Goal: Obtain resource: Obtain resource

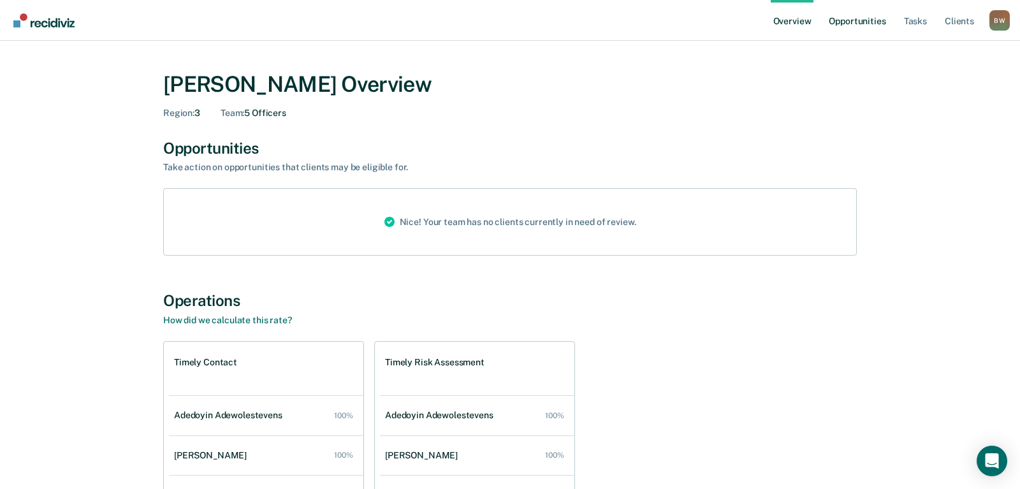
click at [848, 24] on link "Opportunities" at bounding box center [857, 20] width 62 height 41
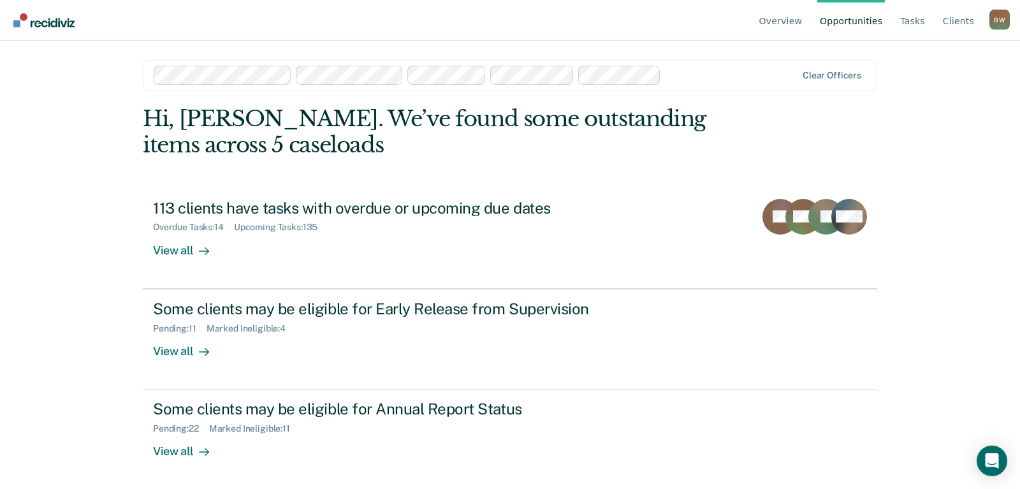
scroll to position [2, 0]
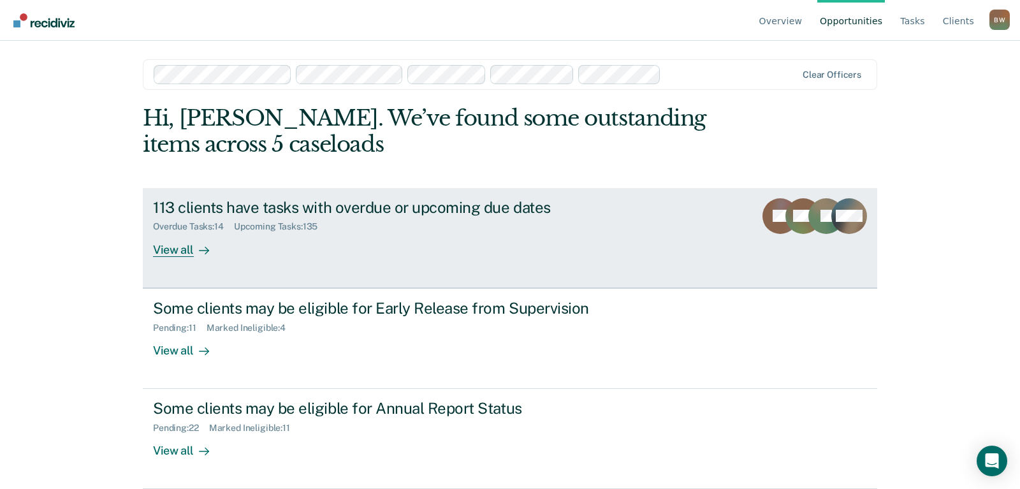
click at [280, 212] on div "113 clients have tasks with overdue or upcoming due dates" at bounding box center [376, 207] width 447 height 18
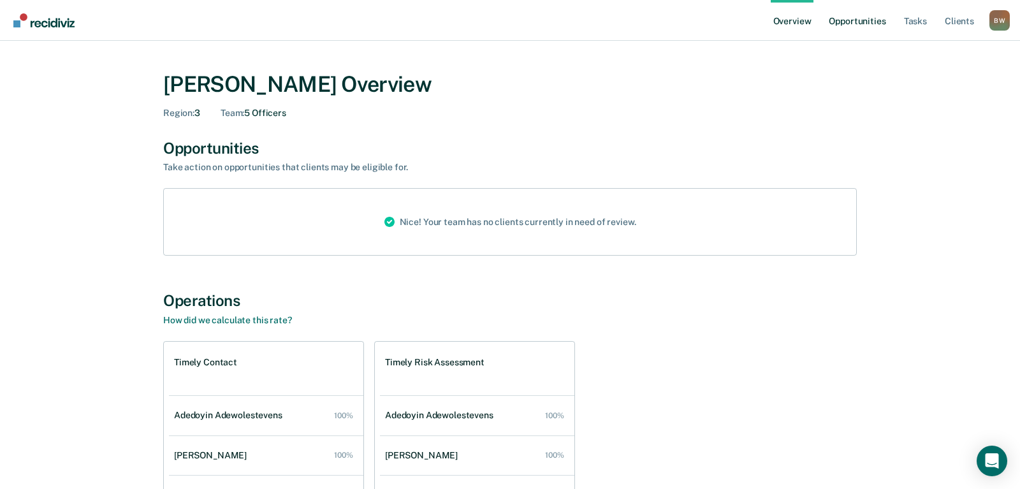
click at [855, 24] on link "Opportunities" at bounding box center [857, 20] width 62 height 41
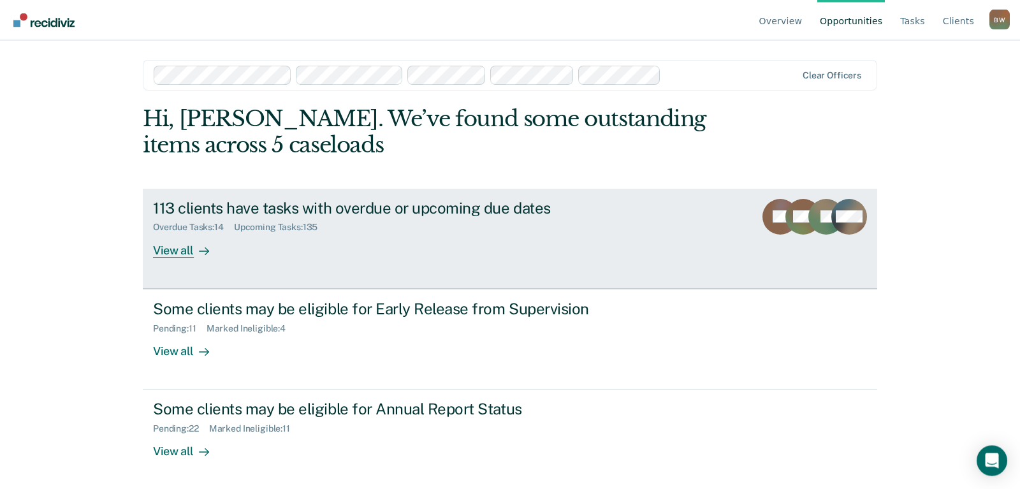
scroll to position [2, 0]
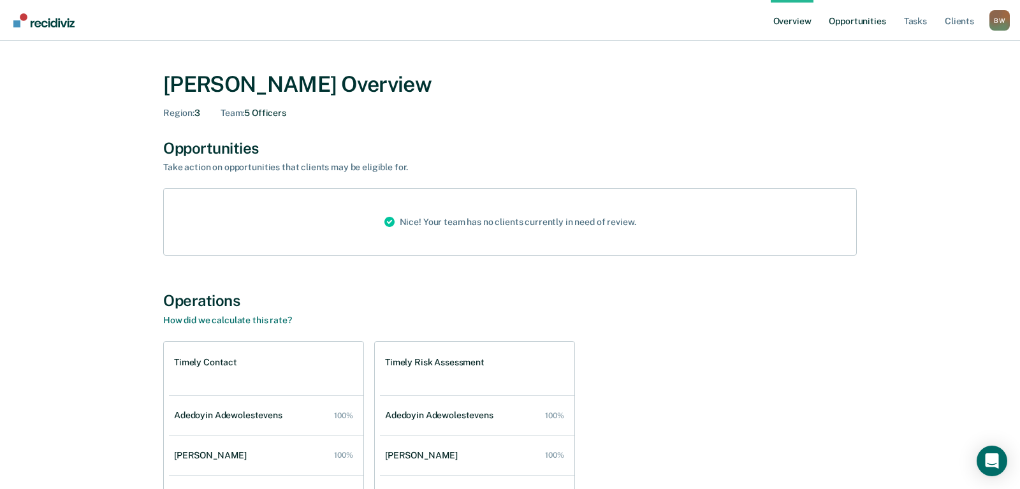
click at [847, 18] on link "Opportunities" at bounding box center [857, 20] width 62 height 41
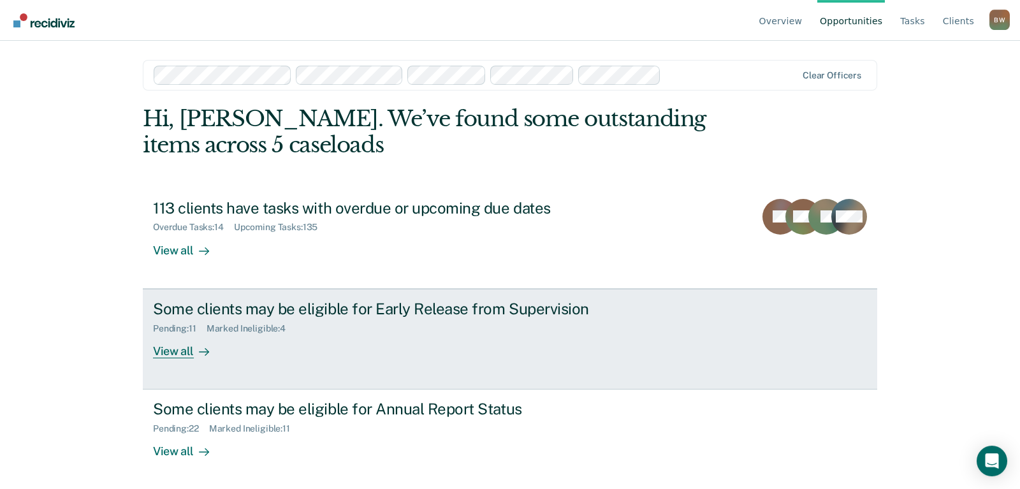
scroll to position [2, 0]
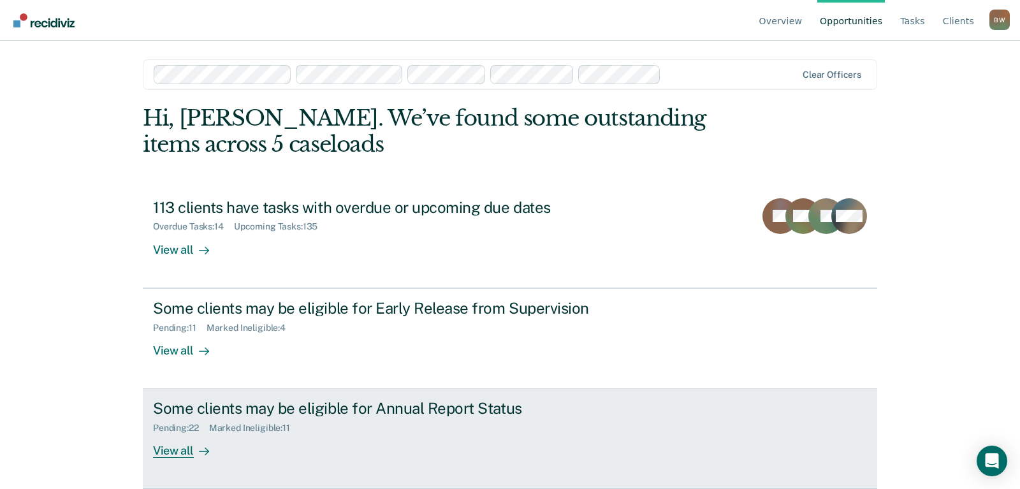
click at [266, 408] on div "Some clients may be eligible for Annual Report Status" at bounding box center [376, 408] width 447 height 18
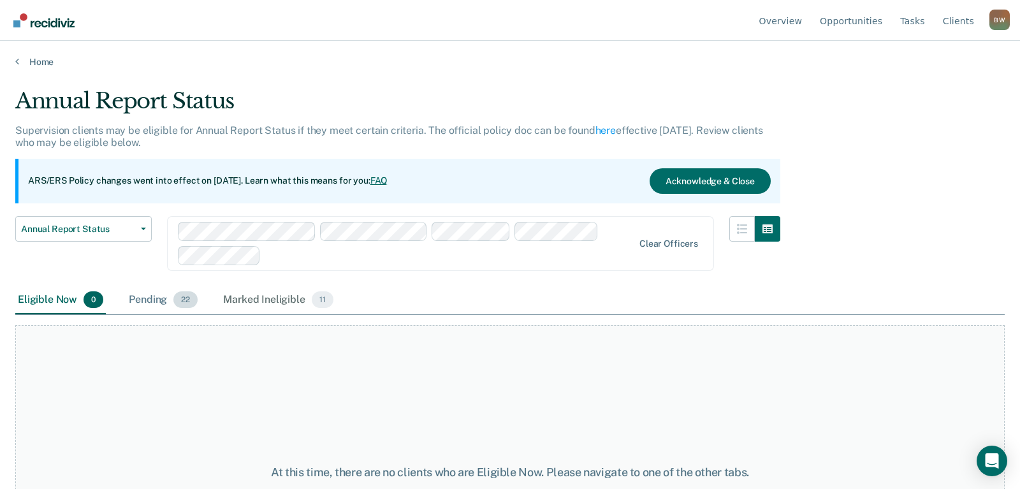
click at [154, 301] on div "Pending 22" at bounding box center [163, 300] width 74 height 28
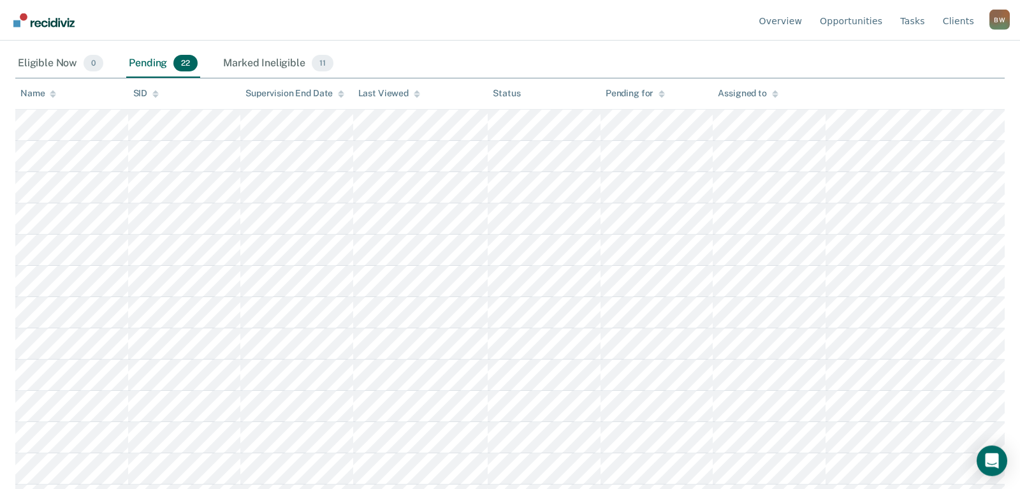
scroll to position [260, 0]
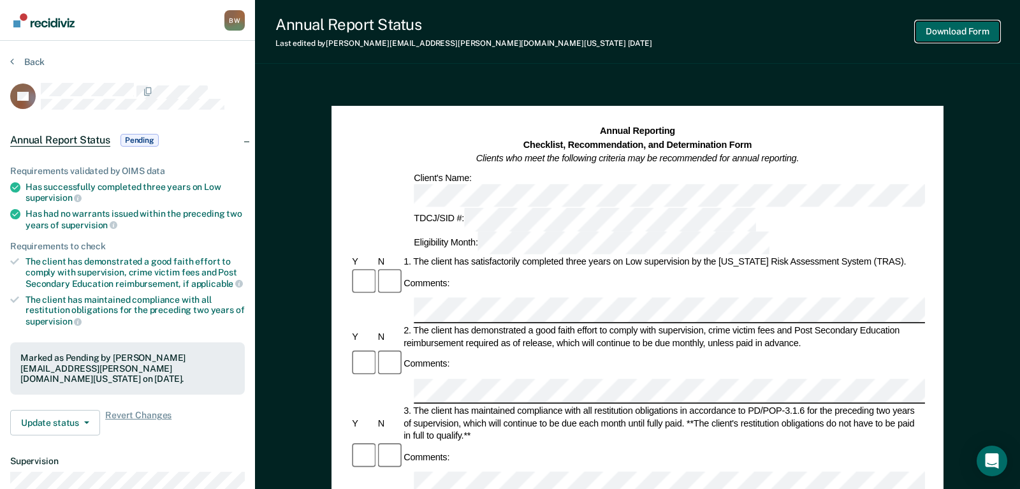
click at [958, 35] on button "Download Form" at bounding box center [957, 31] width 84 height 21
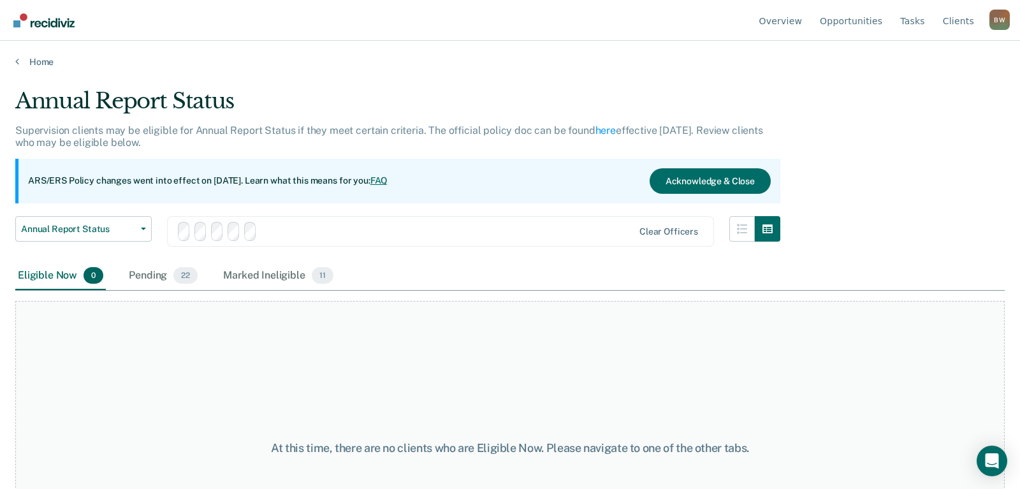
scroll to position [131, 0]
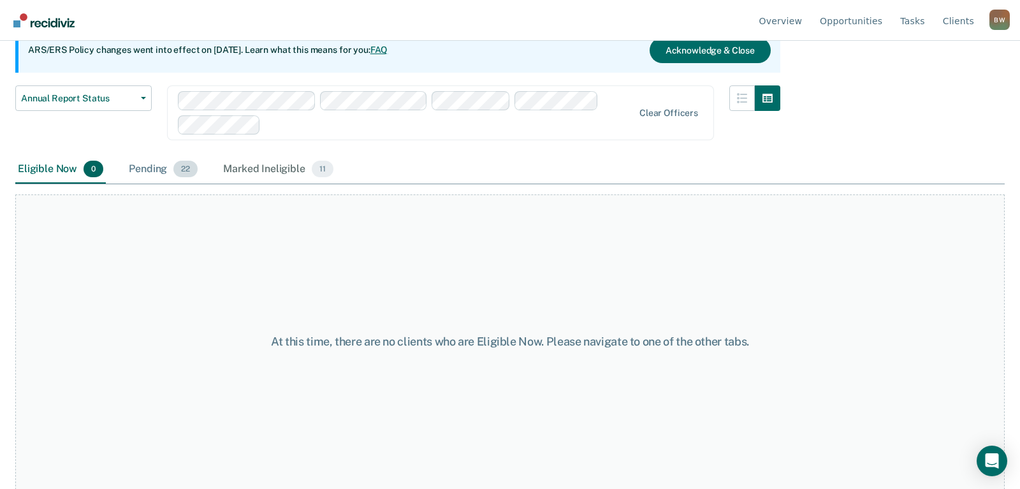
click at [151, 173] on div "Pending 22" at bounding box center [163, 169] width 74 height 28
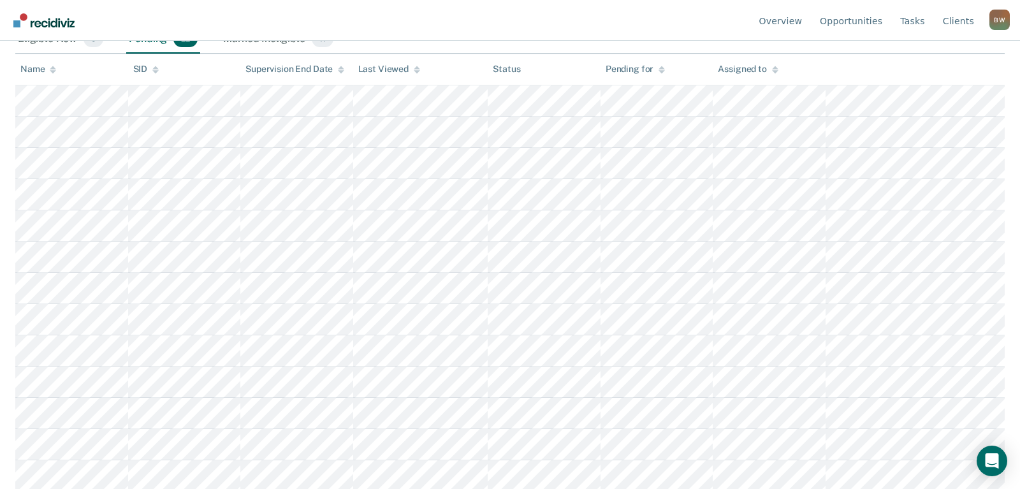
scroll to position [326, 0]
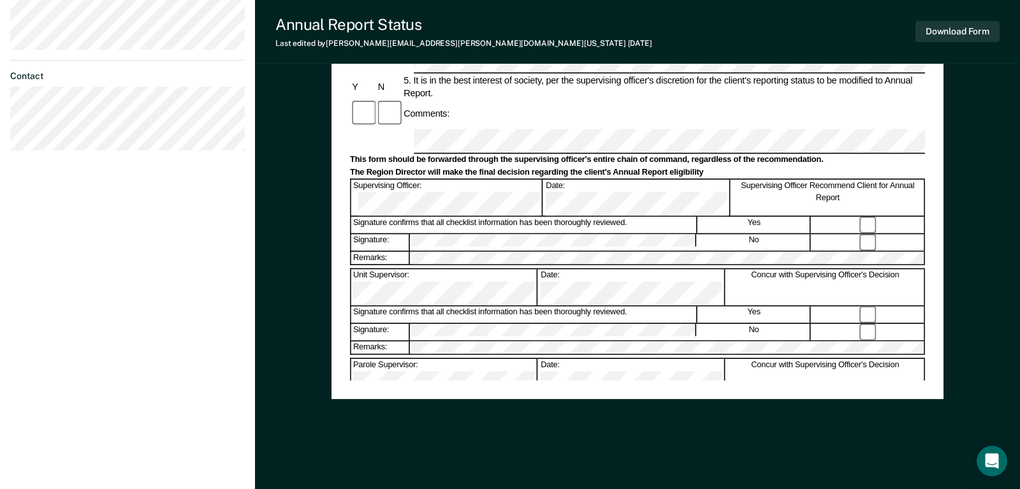
scroll to position [514, 0]
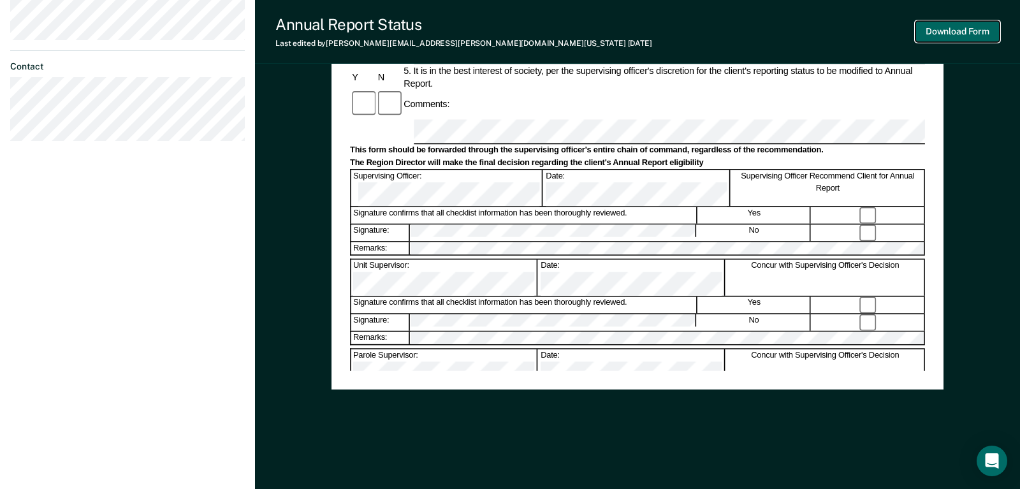
click at [957, 36] on button "Download Form" at bounding box center [957, 31] width 84 height 21
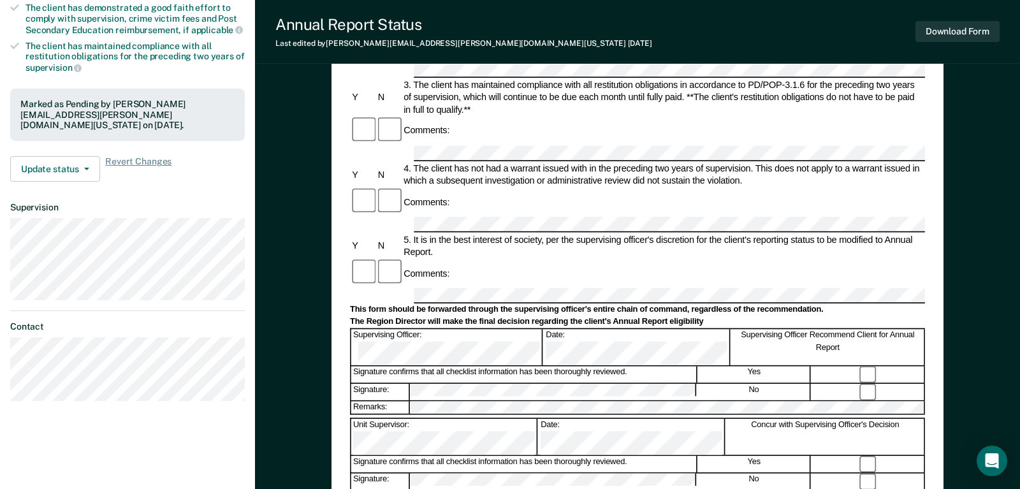
scroll to position [0, 0]
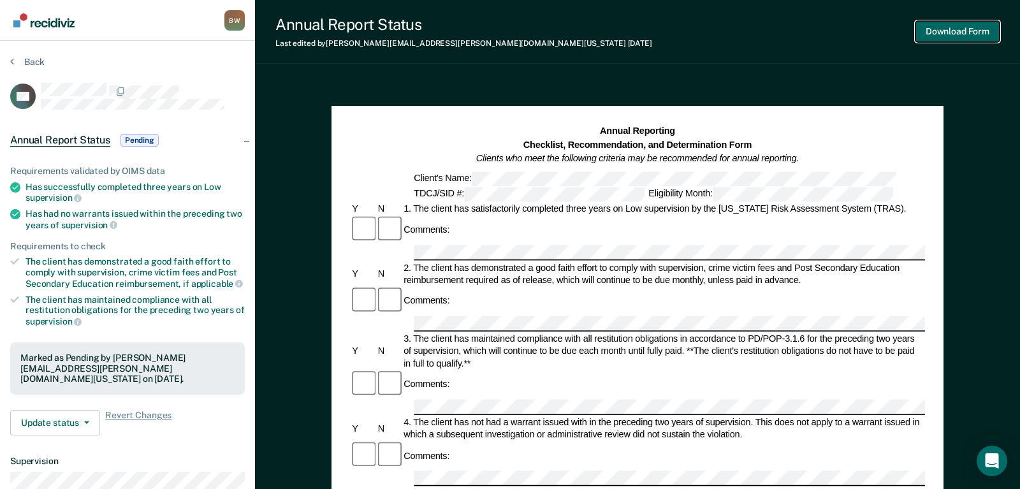
click at [948, 35] on button "Download Form" at bounding box center [957, 31] width 84 height 21
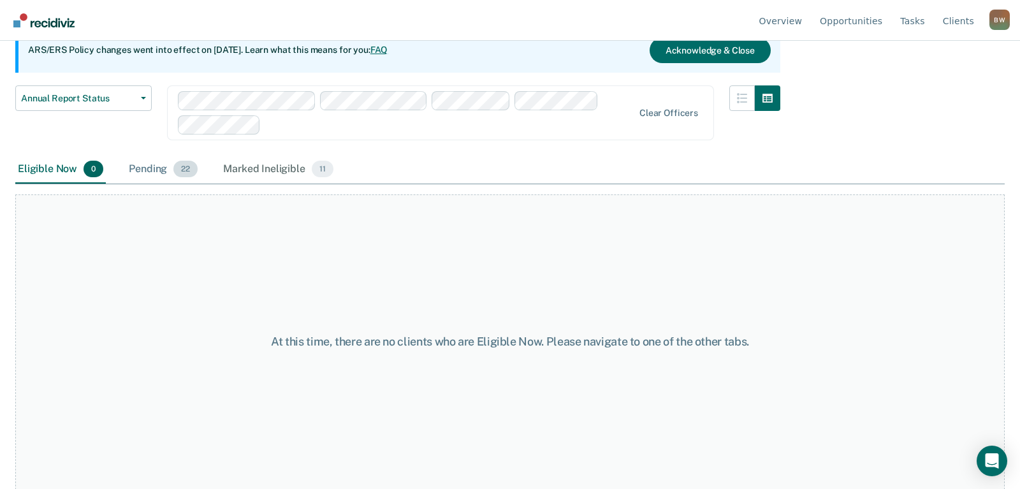
click at [148, 172] on div "Pending 22" at bounding box center [163, 169] width 74 height 28
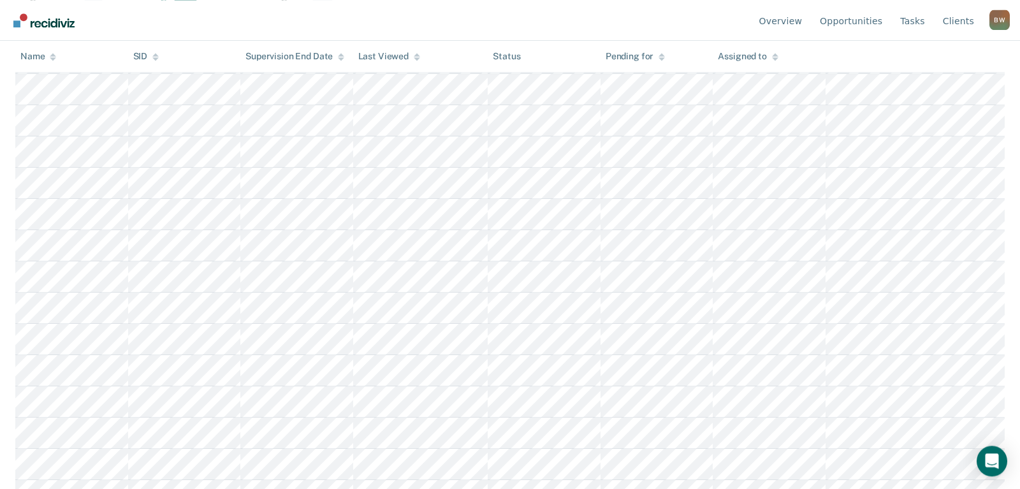
scroll to position [326, 0]
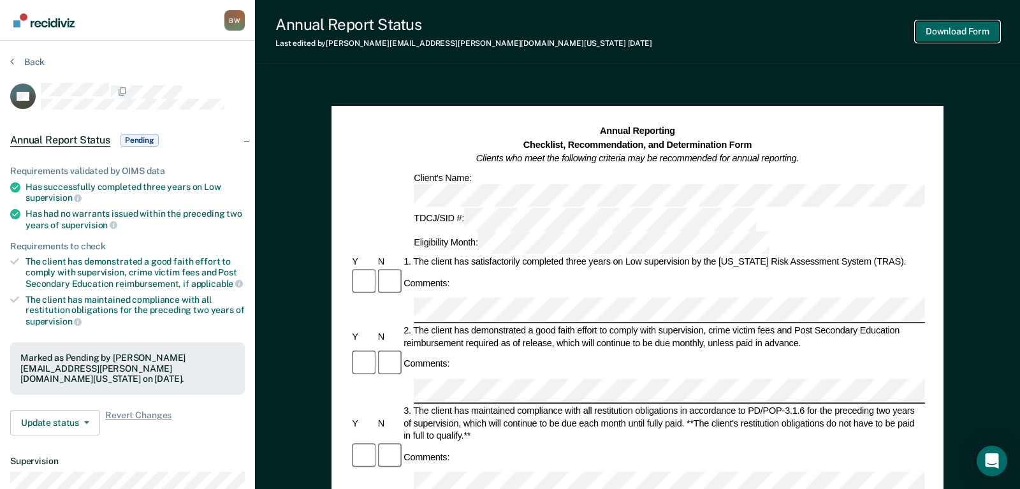
click at [926, 31] on button "Download Form" at bounding box center [957, 31] width 84 height 21
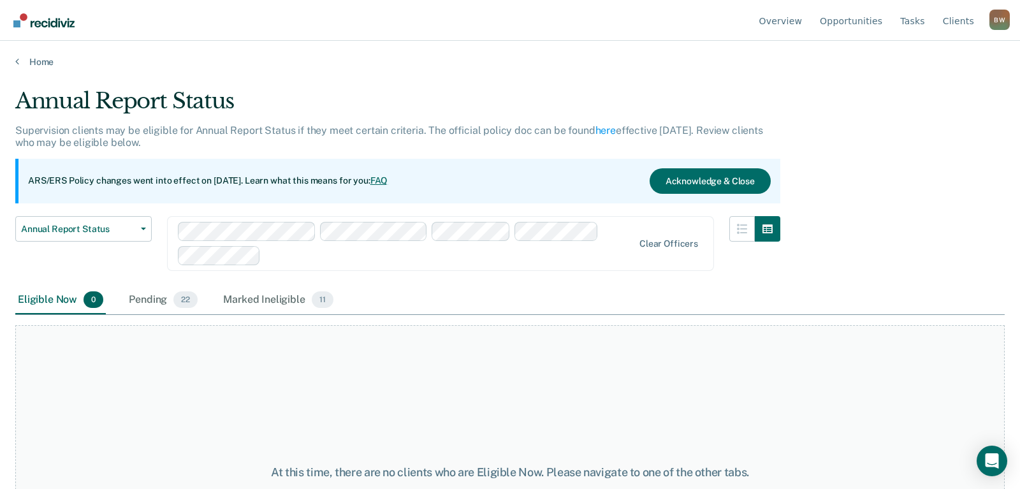
scroll to position [131, 0]
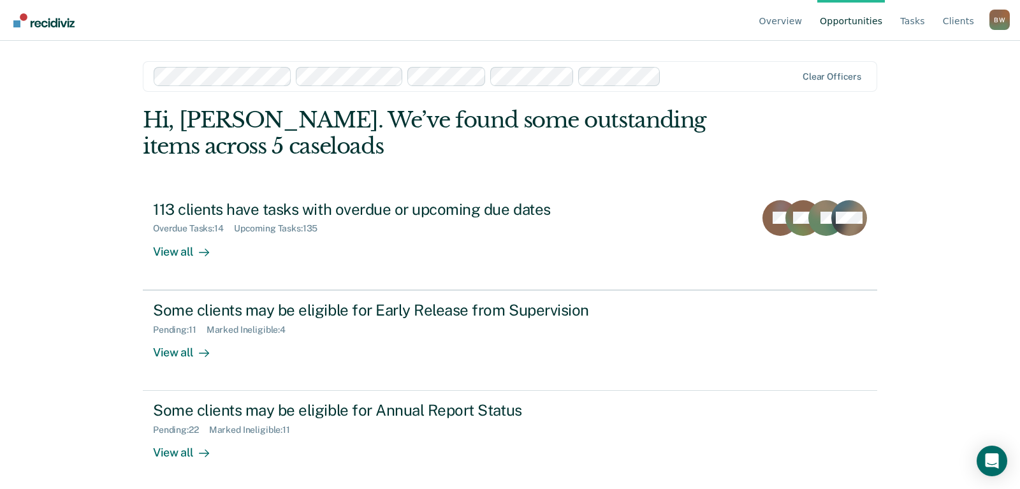
click at [855, 21] on link "Opportunities" at bounding box center [851, 20] width 68 height 41
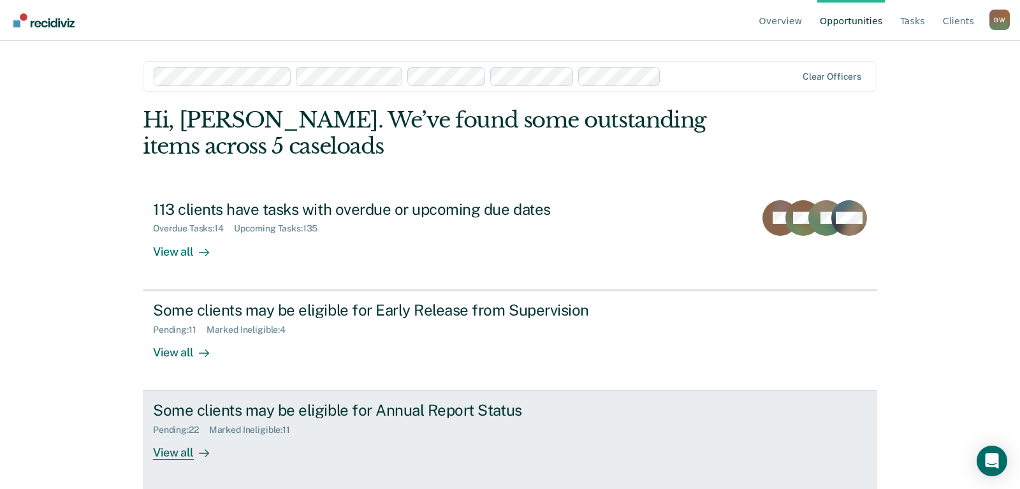
click at [270, 408] on div "Some clients may be eligible for Annual Report Status" at bounding box center [376, 410] width 447 height 18
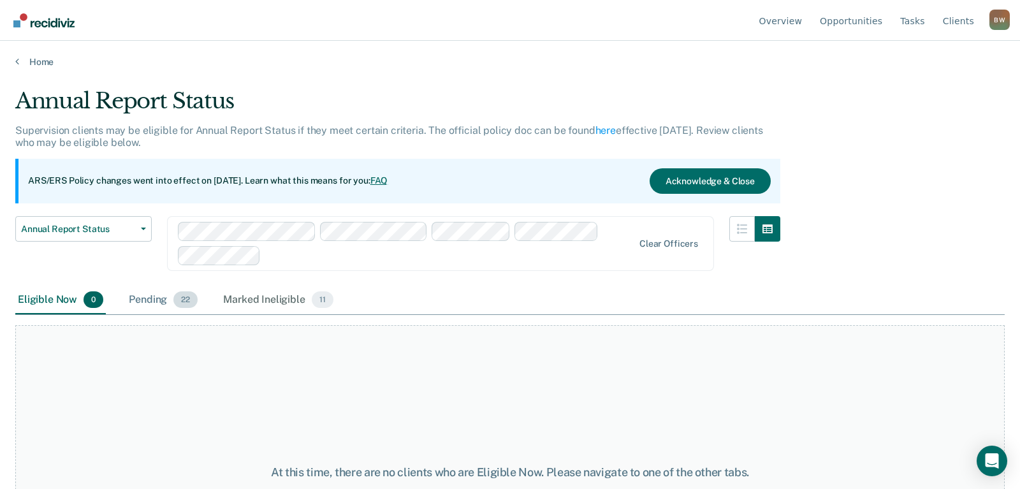
click at [148, 304] on div "Pending 22" at bounding box center [163, 300] width 74 height 28
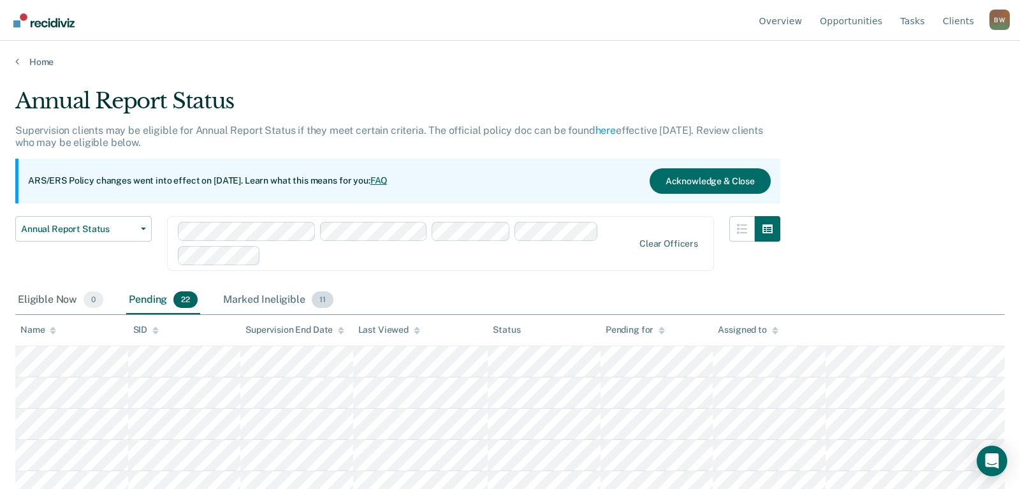
click at [264, 303] on div "Marked Ineligible 11" at bounding box center [277, 300] width 115 height 28
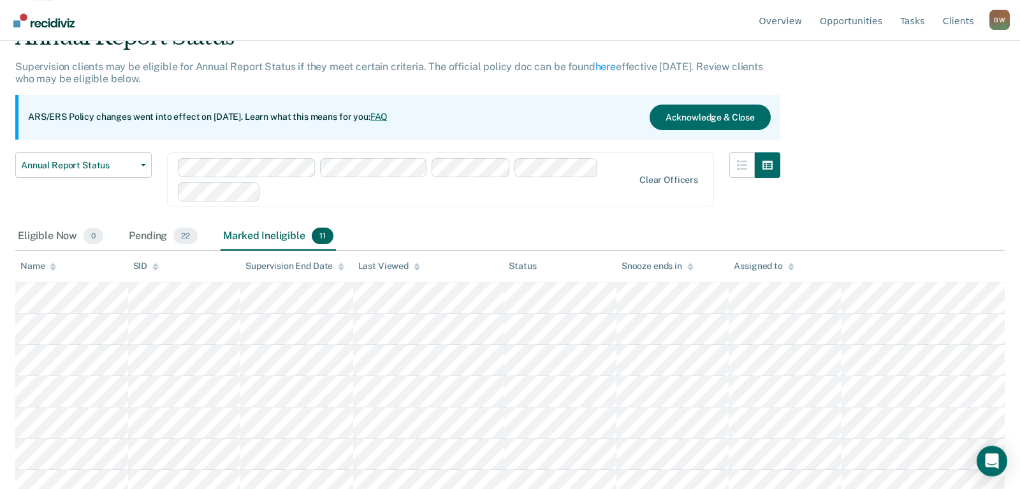
scroll to position [130, 0]
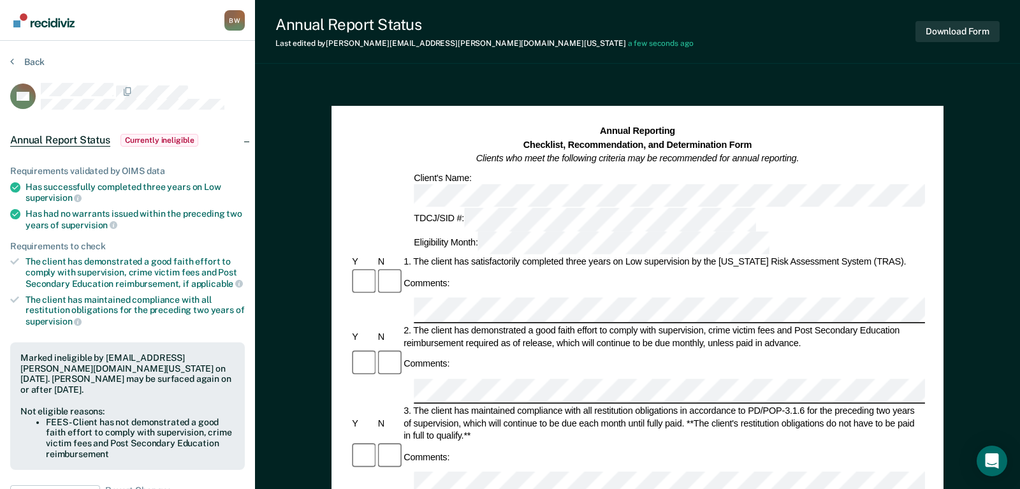
click at [160, 134] on span "Currently ineligible" at bounding box center [159, 140] width 78 height 13
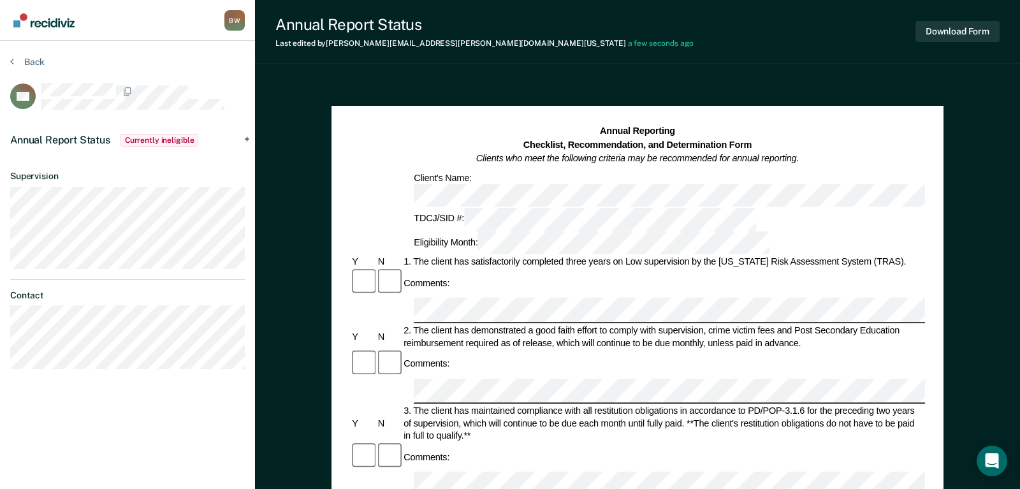
click at [161, 135] on span "Currently ineligible" at bounding box center [159, 140] width 78 height 13
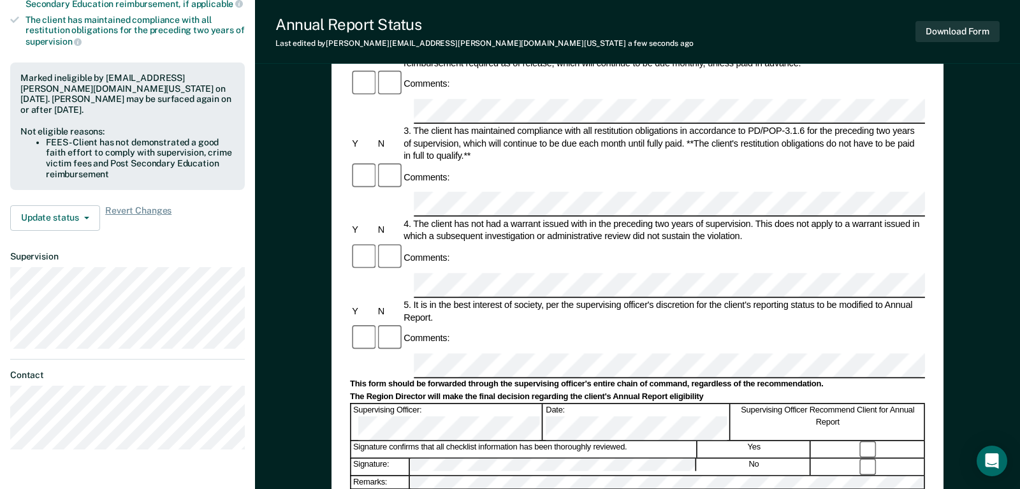
scroll to position [195, 0]
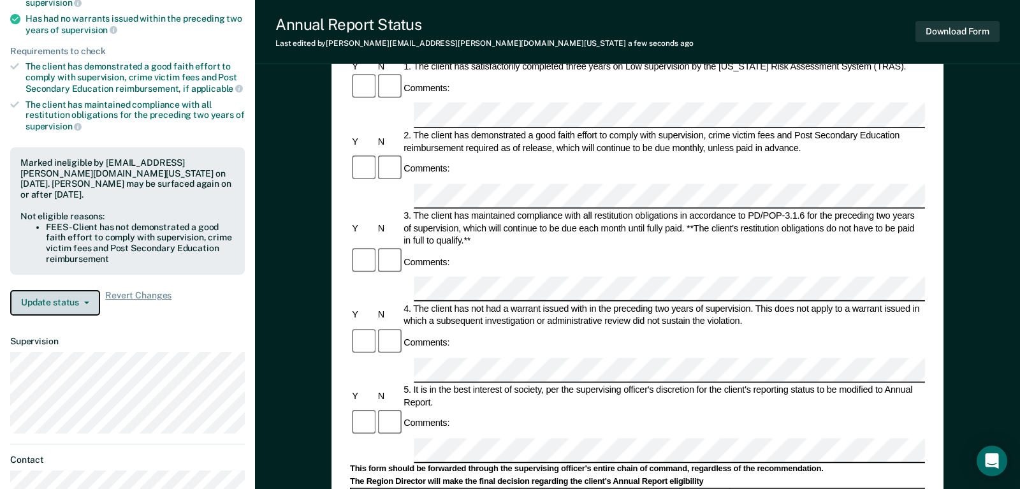
click at [85, 301] on icon "button" at bounding box center [86, 302] width 5 height 3
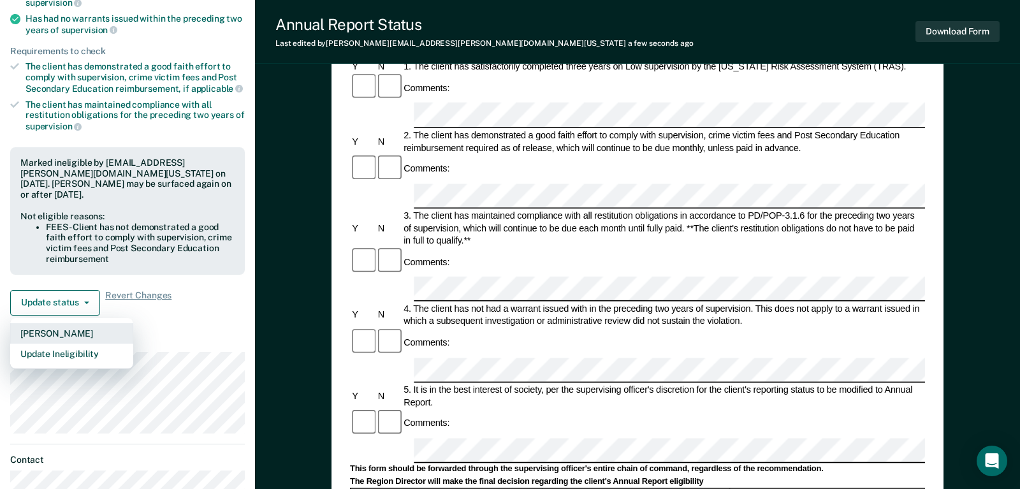
click at [57, 332] on button "[PERSON_NAME]" at bounding box center [71, 333] width 123 height 20
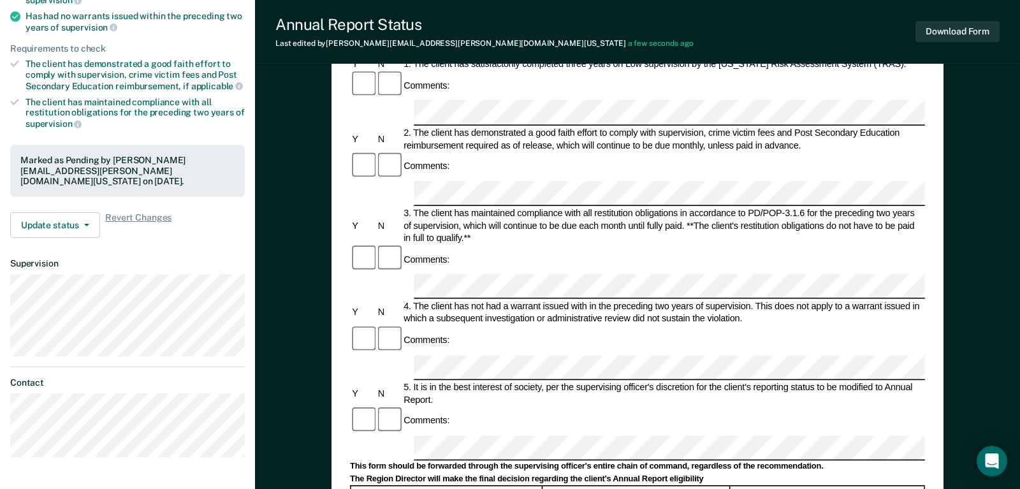
scroll to position [260, 0]
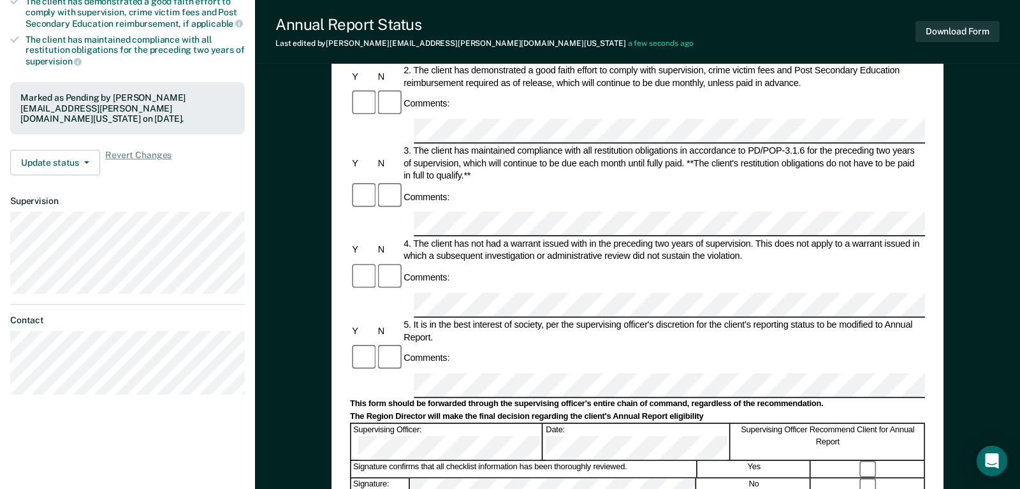
click at [865, 460] on div at bounding box center [868, 468] width 113 height 17
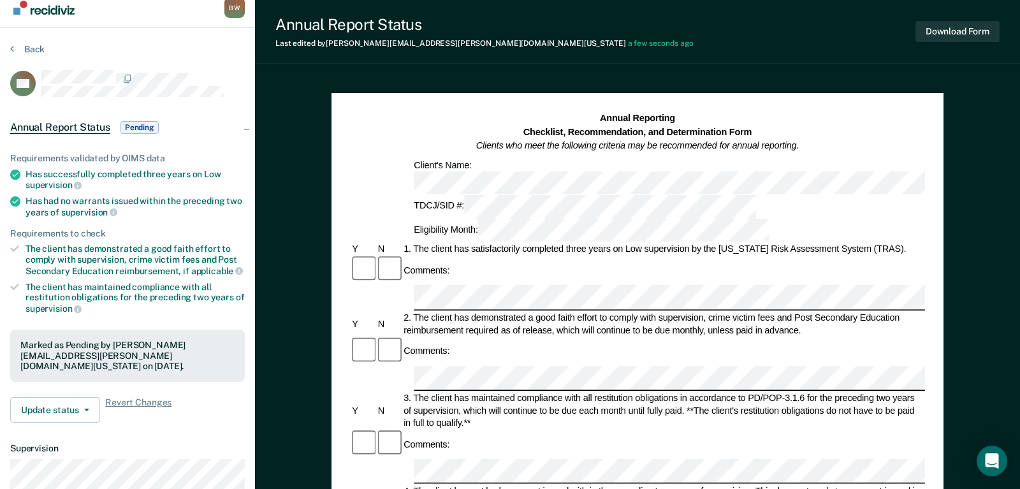
scroll to position [0, 0]
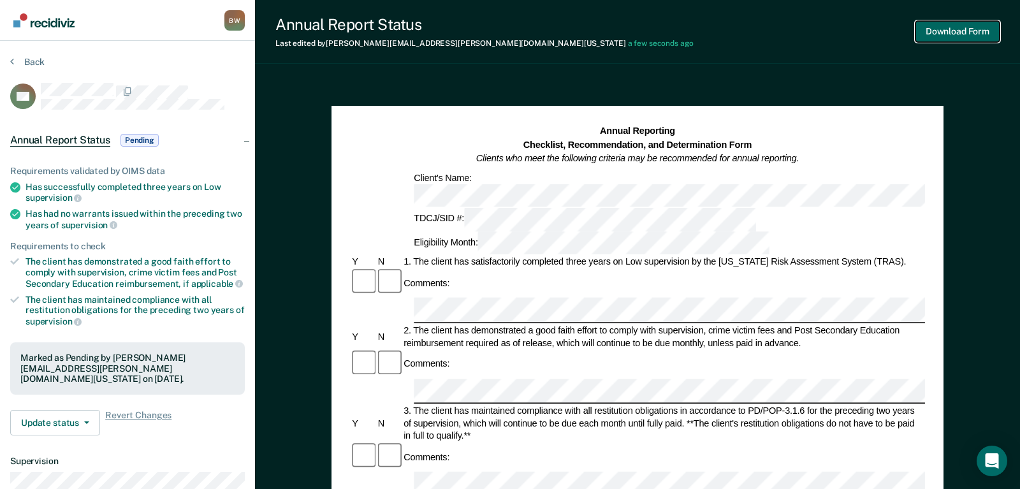
click at [956, 32] on button "Download Form" at bounding box center [957, 31] width 84 height 21
